Goal: Book appointment/travel/reservation

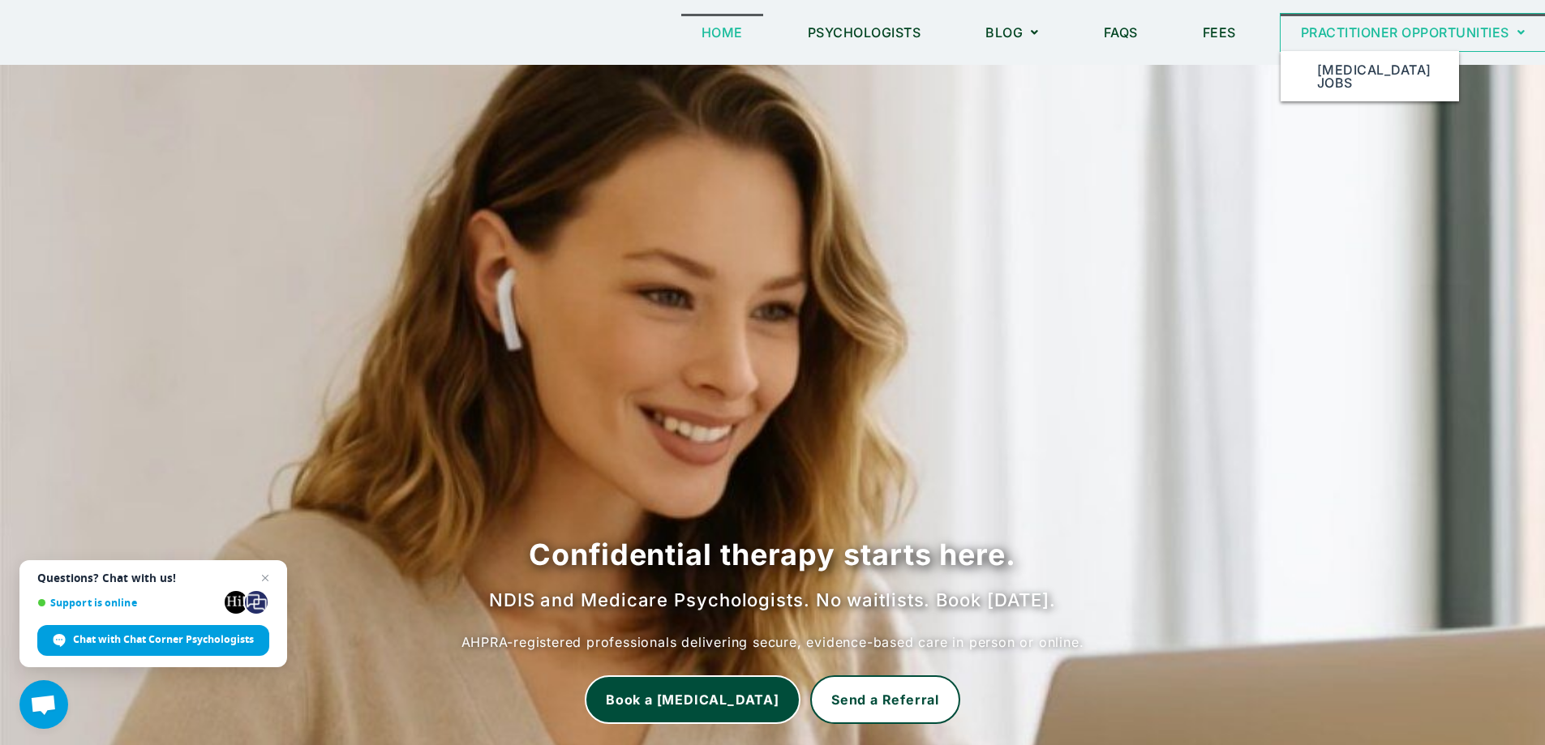
click at [1412, 19] on link "Practitioner Opportunities" at bounding box center [1412, 32] width 265 height 37
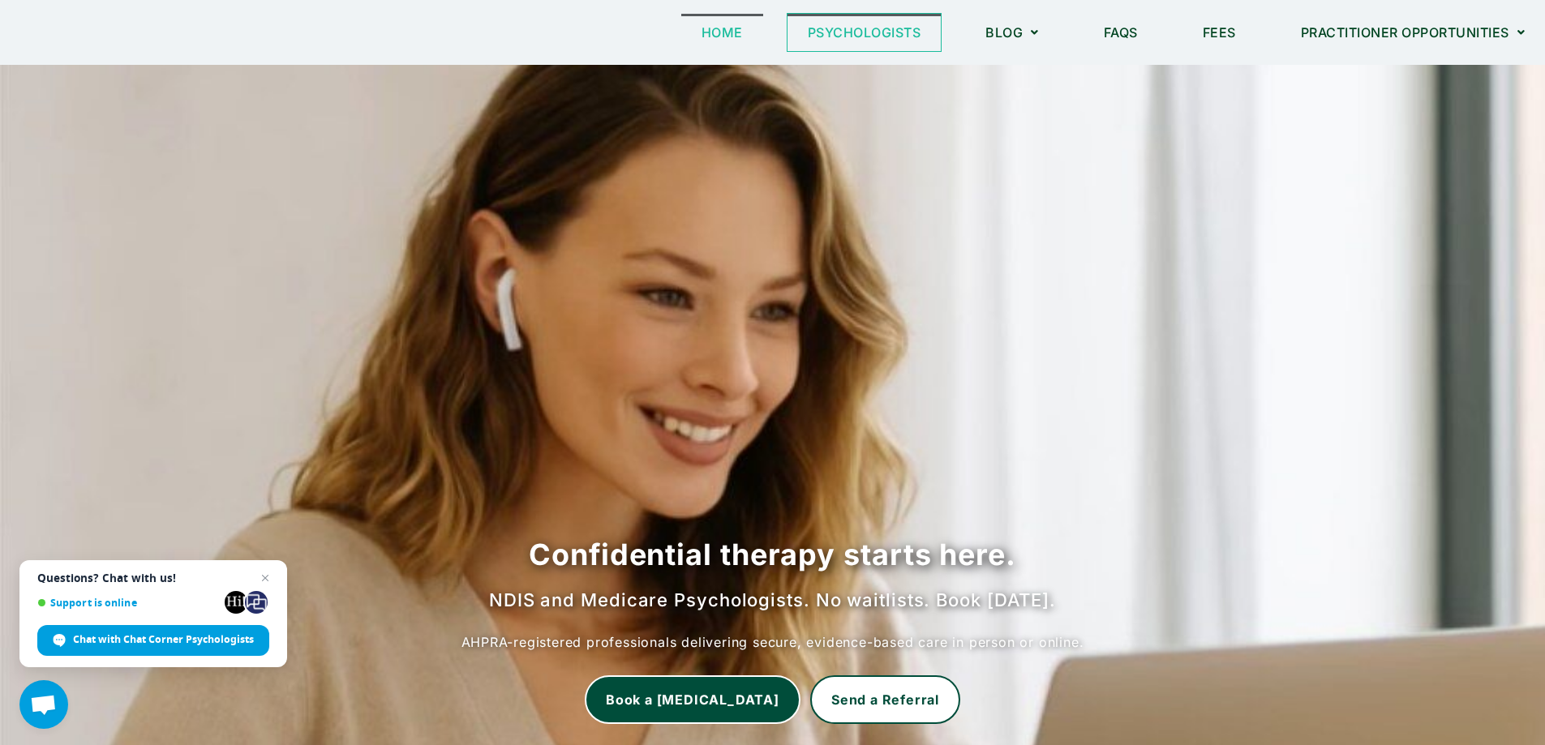
click at [869, 40] on link "Psychologists" at bounding box center [864, 32] width 154 height 37
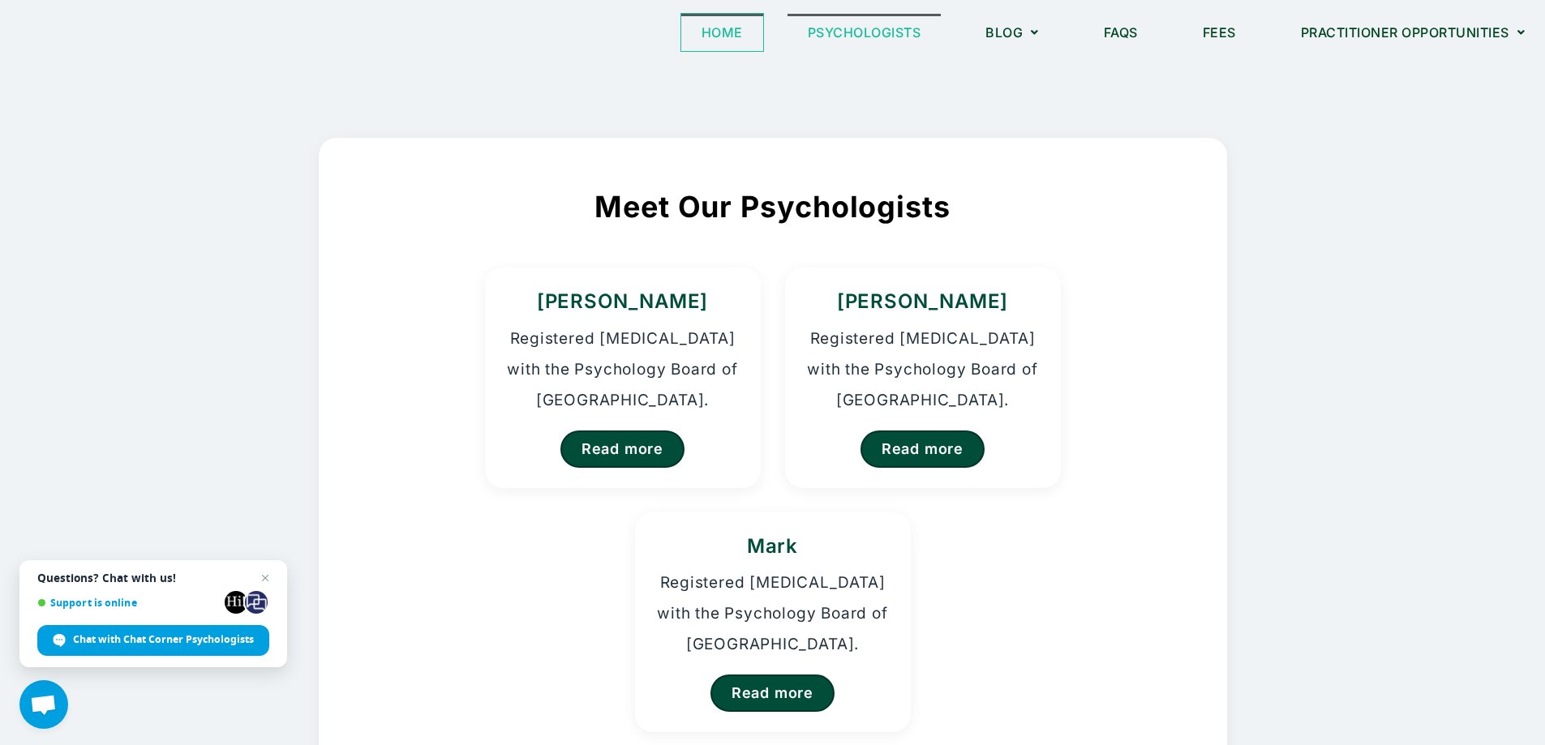
click at [714, 35] on link "Home" at bounding box center [722, 32] width 82 height 37
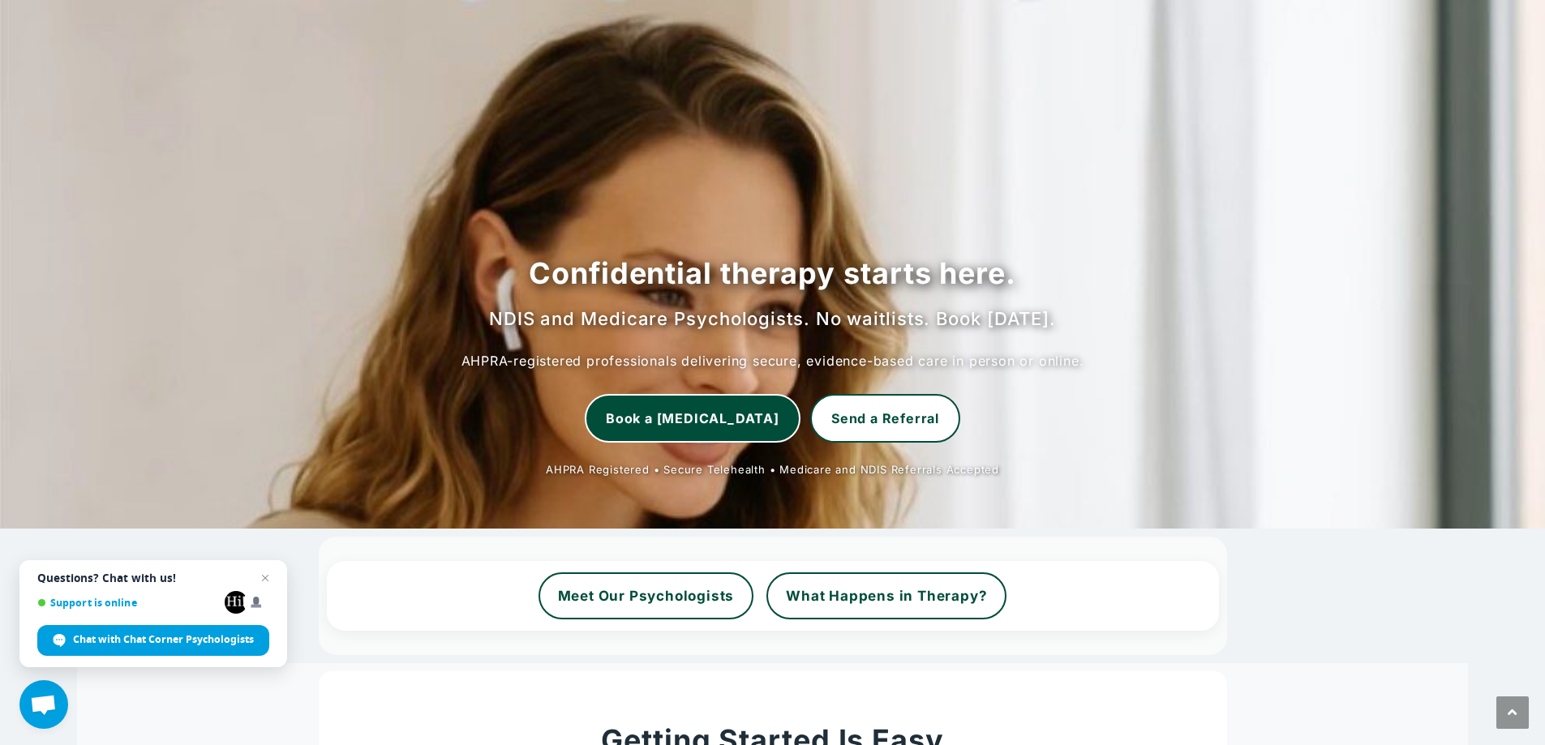
scroll to position [324, 0]
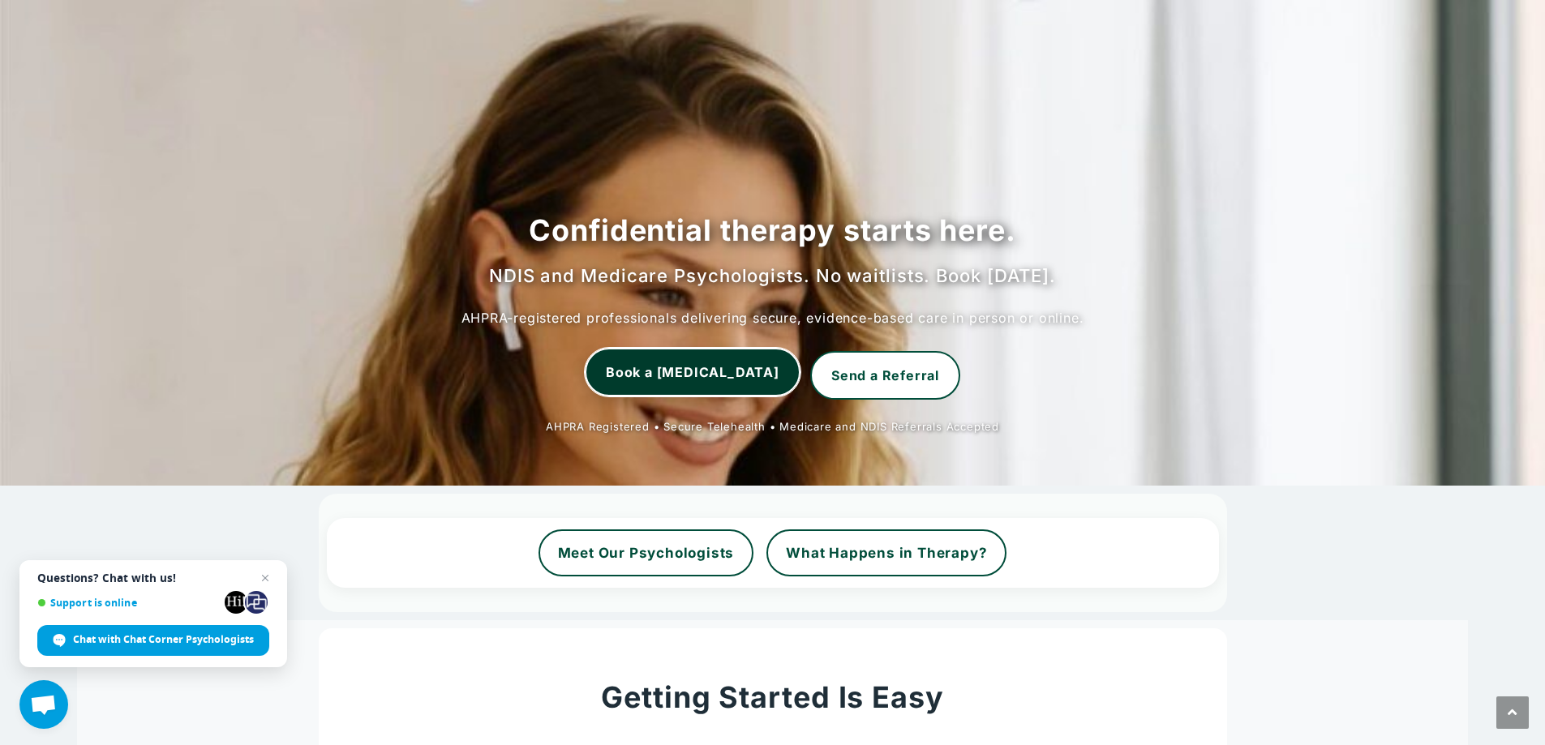
click at [724, 384] on link "Book a [MEDICAL_DATA]" at bounding box center [693, 372] width 216 height 49
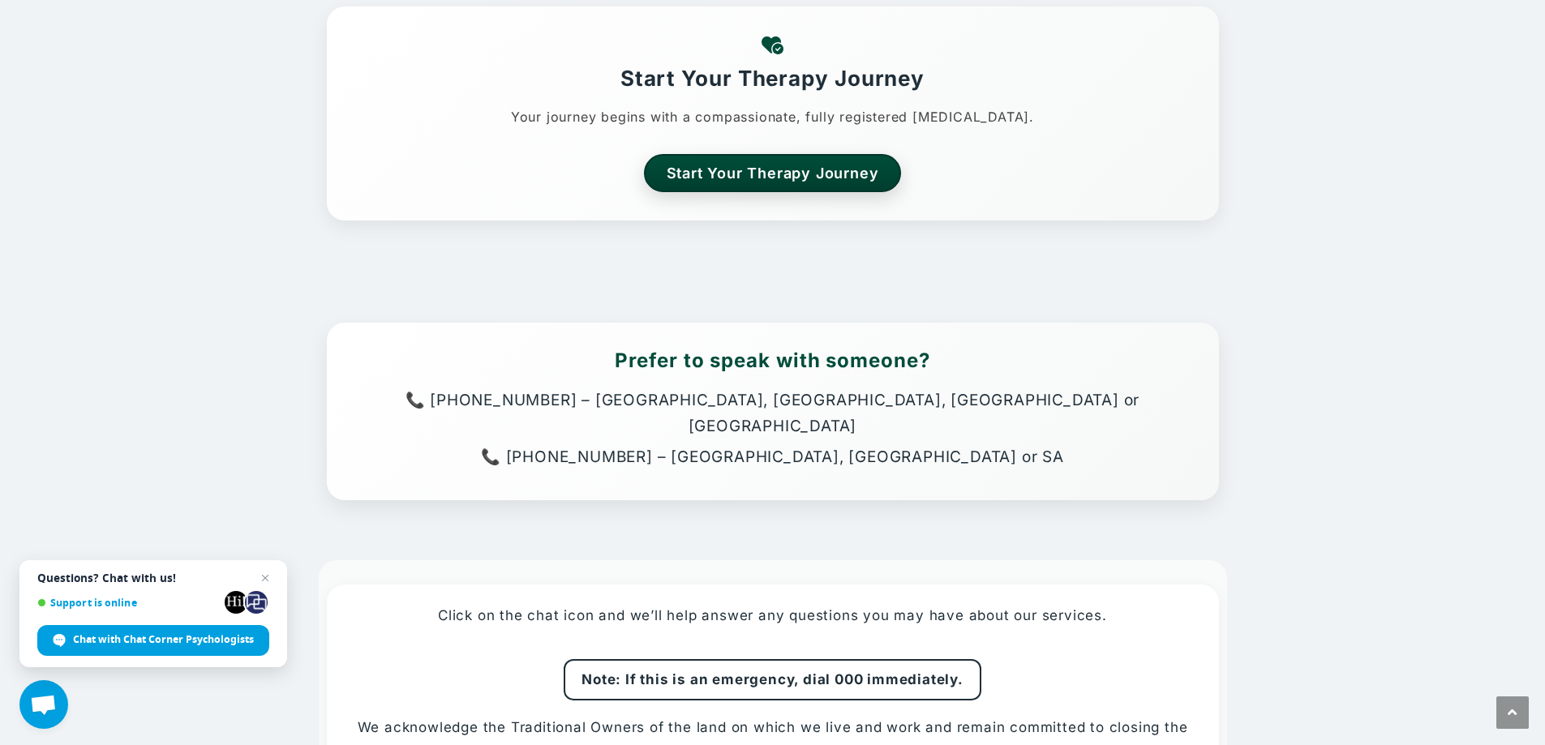
scroll to position [3839, 0]
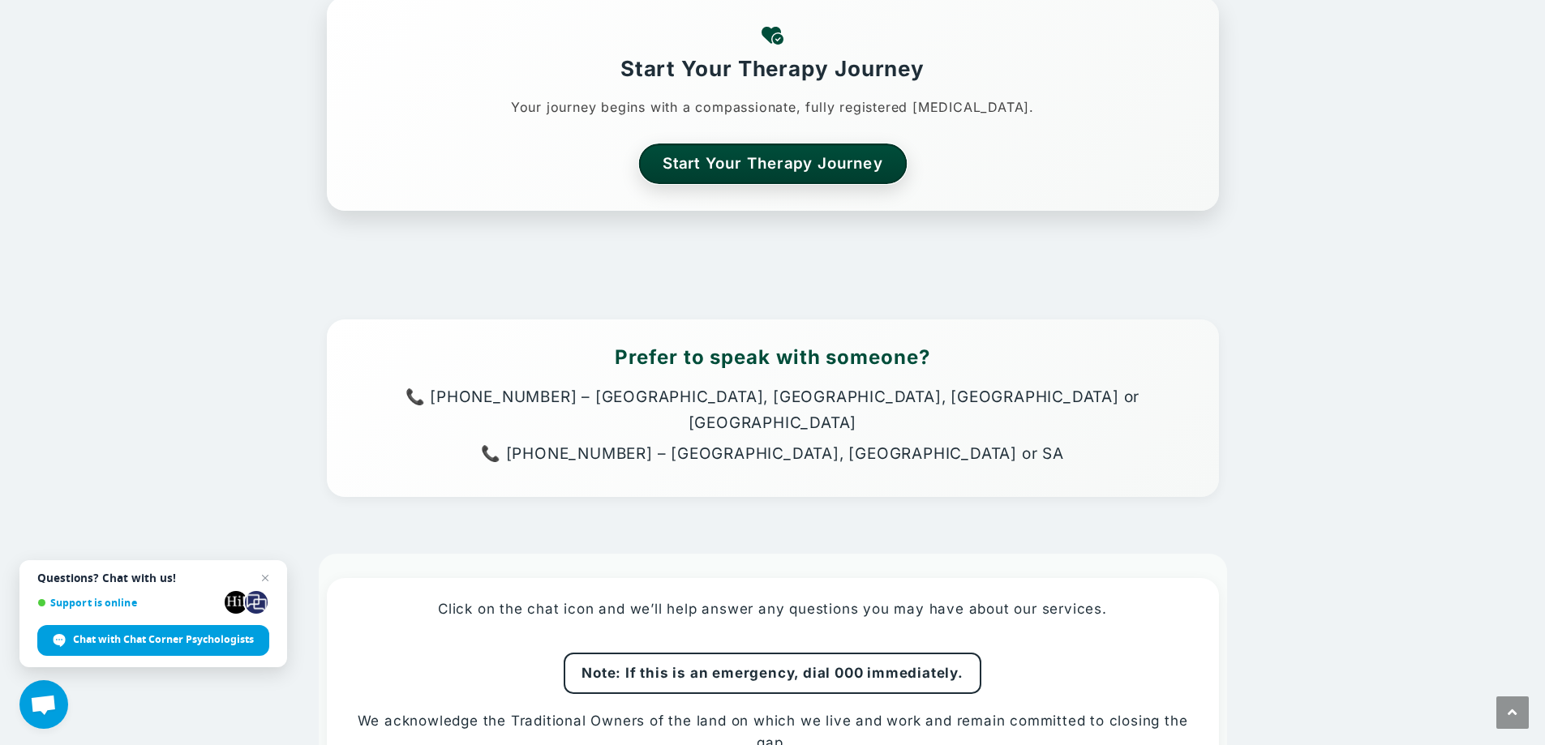
click at [796, 170] on link "Start Your Therapy Journey" at bounding box center [772, 164] width 268 height 40
